Goal: Information Seeking & Learning: Check status

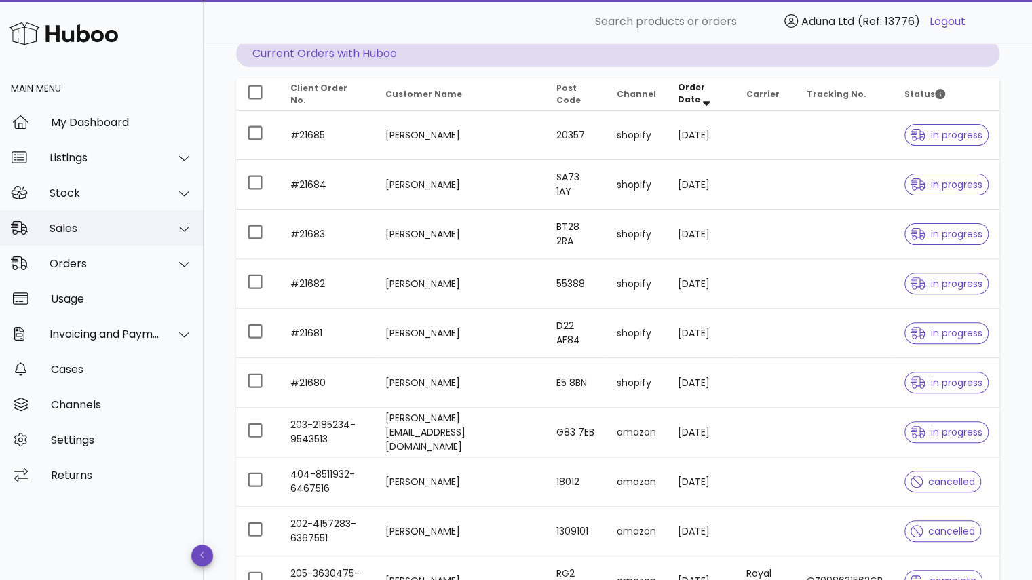
click at [98, 232] on div "Sales" at bounding box center [105, 228] width 111 height 13
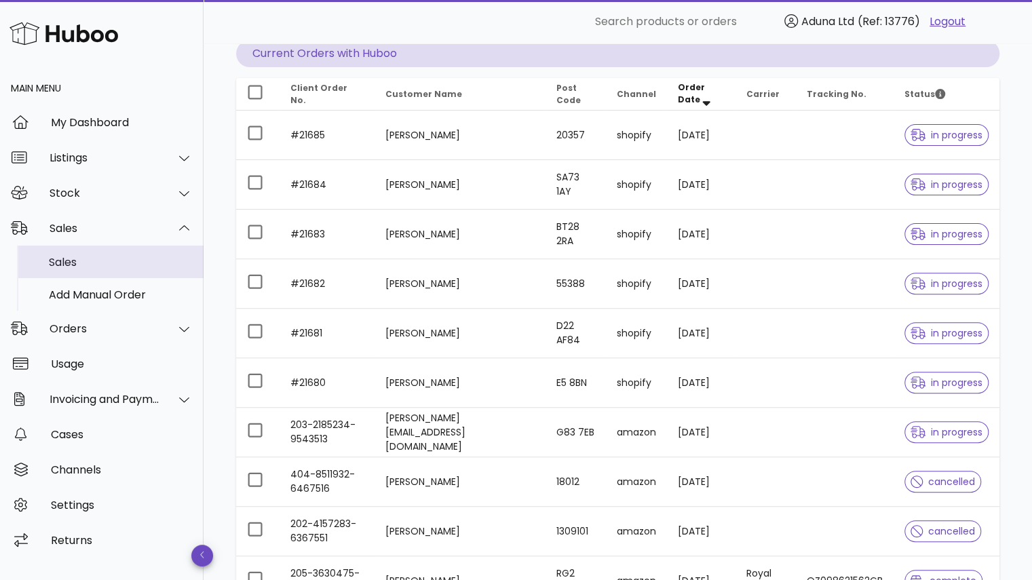
click at [113, 254] on div "Sales" at bounding box center [121, 262] width 144 height 29
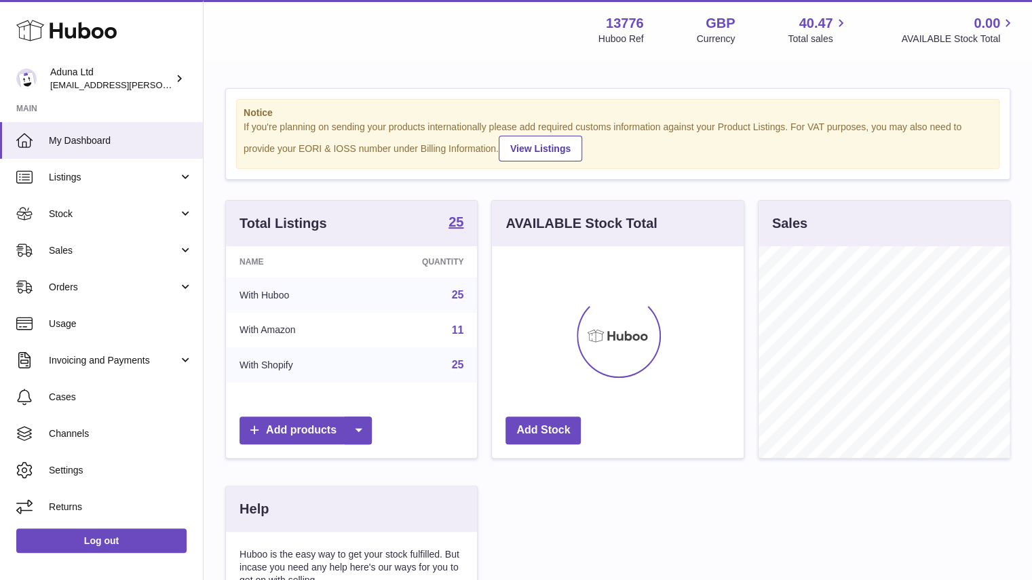
scroll to position [212, 252]
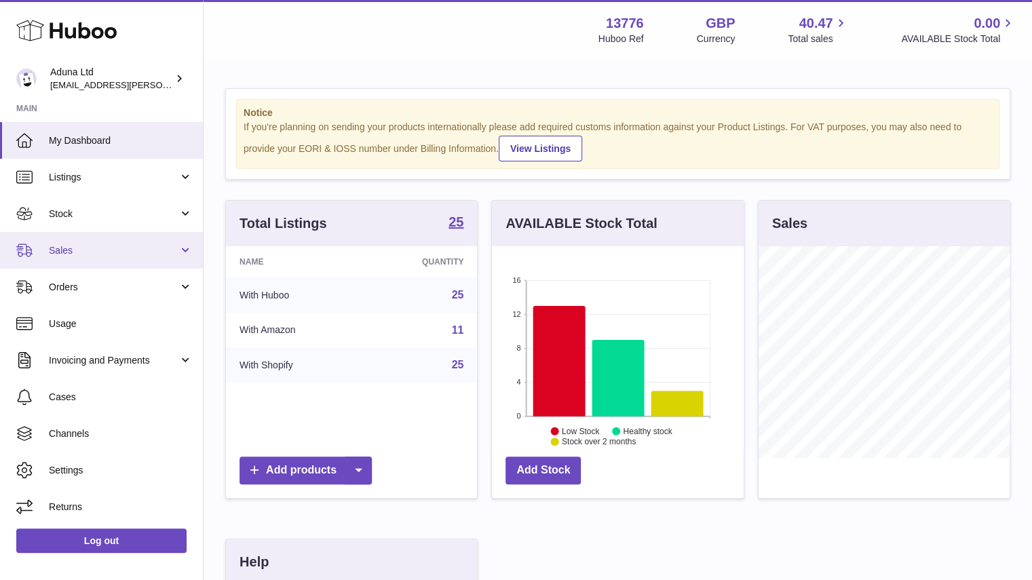
click at [101, 254] on span "Sales" at bounding box center [114, 250] width 130 height 13
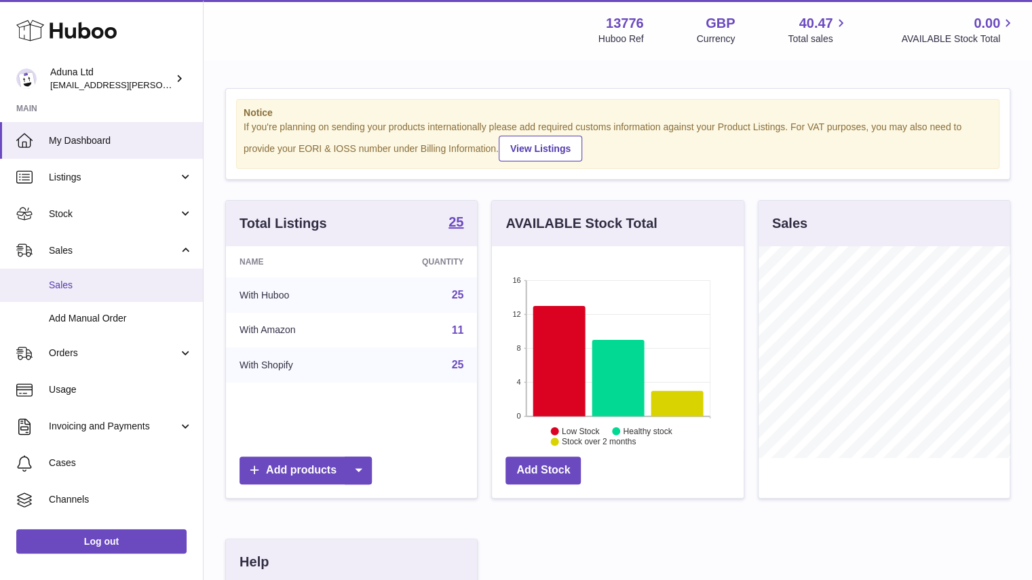
click at [94, 277] on link "Sales" at bounding box center [101, 285] width 203 height 33
